Goal: Complete application form

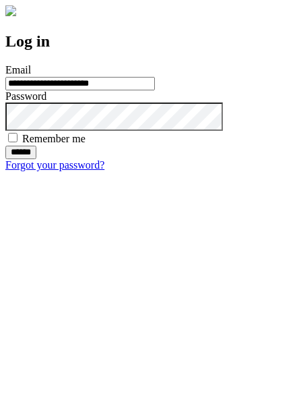
type input "**********"
click at [36, 159] on input "******" at bounding box center [20, 152] width 31 height 13
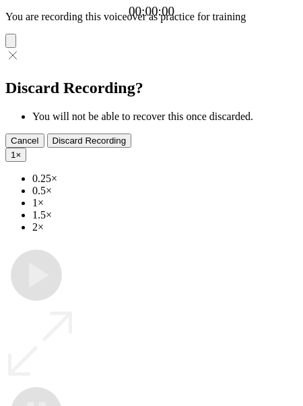
type input "**********"
